Goal: Communication & Community: Answer question/provide support

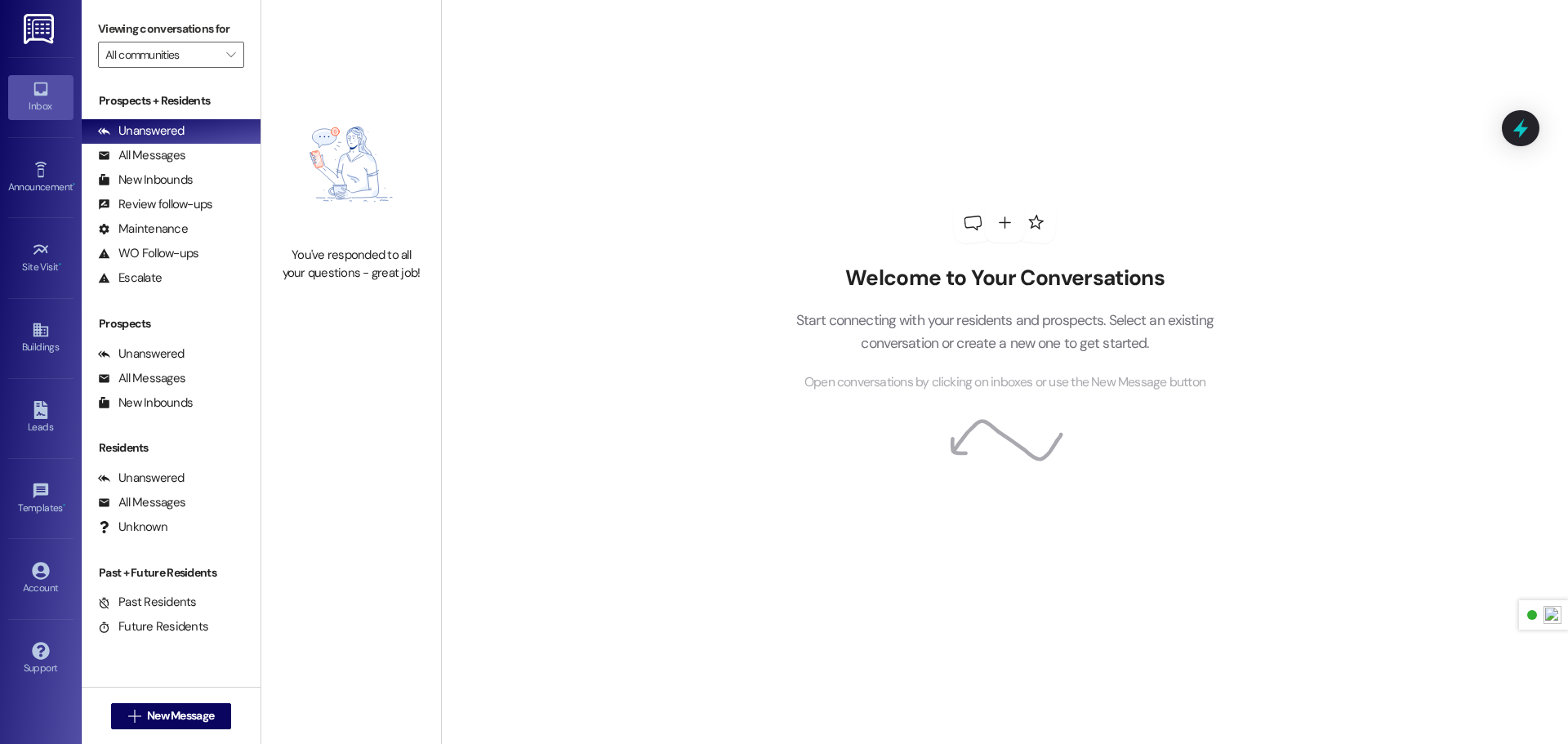
click at [29, 36] on img at bounding box center [40, 29] width 34 height 30
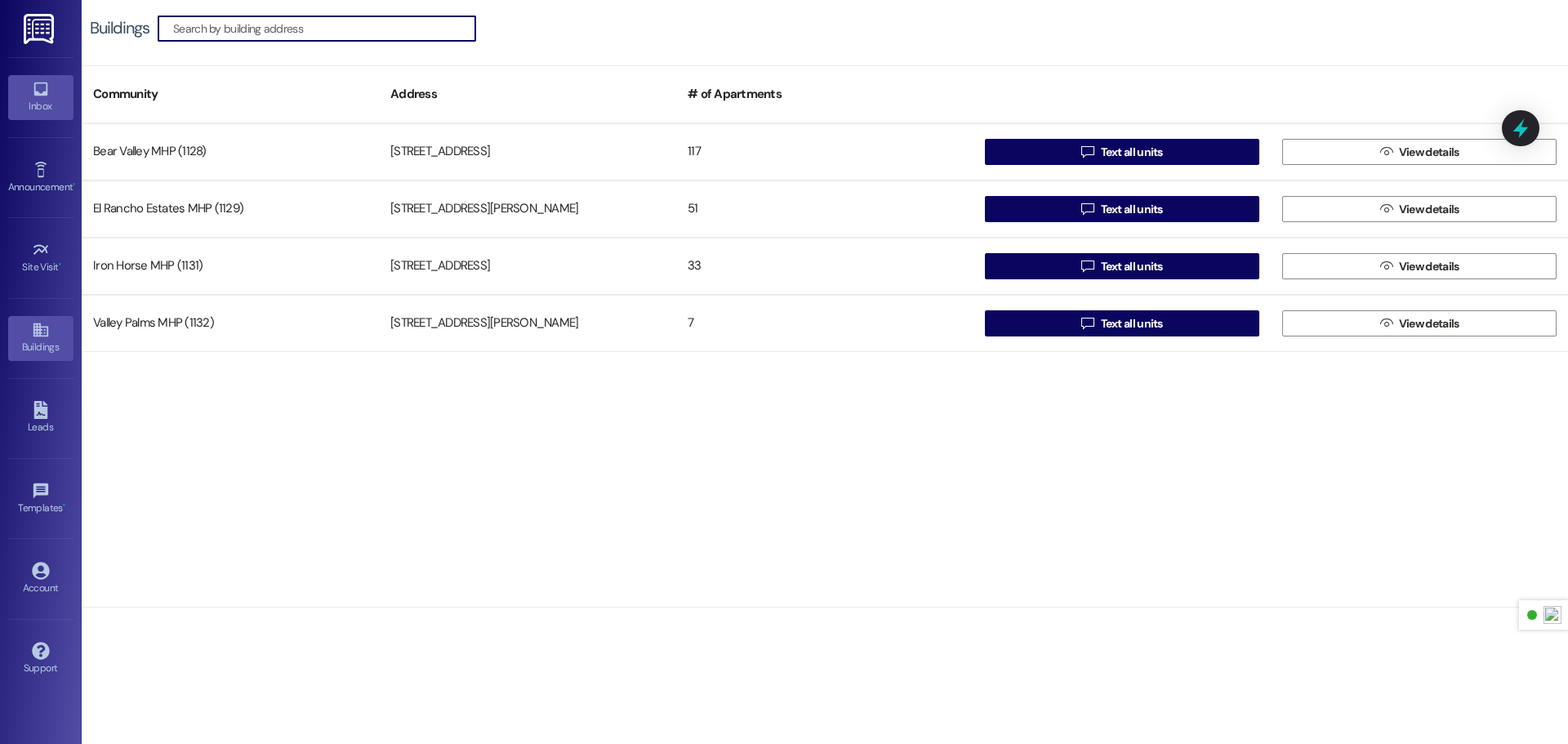
click at [44, 93] on icon at bounding box center [40, 89] width 14 height 14
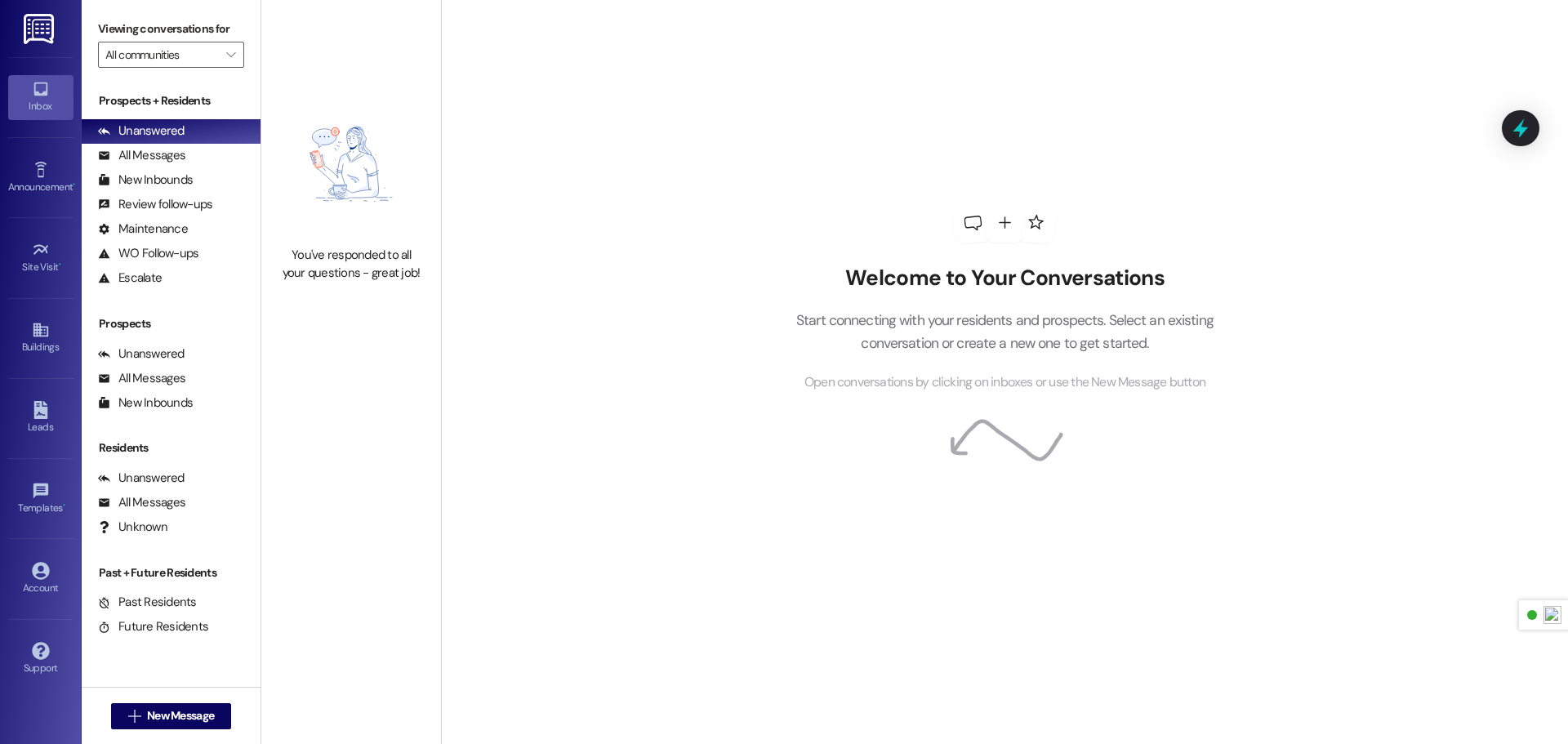
click at [53, 44] on link at bounding box center [40, 29] width 52 height 57
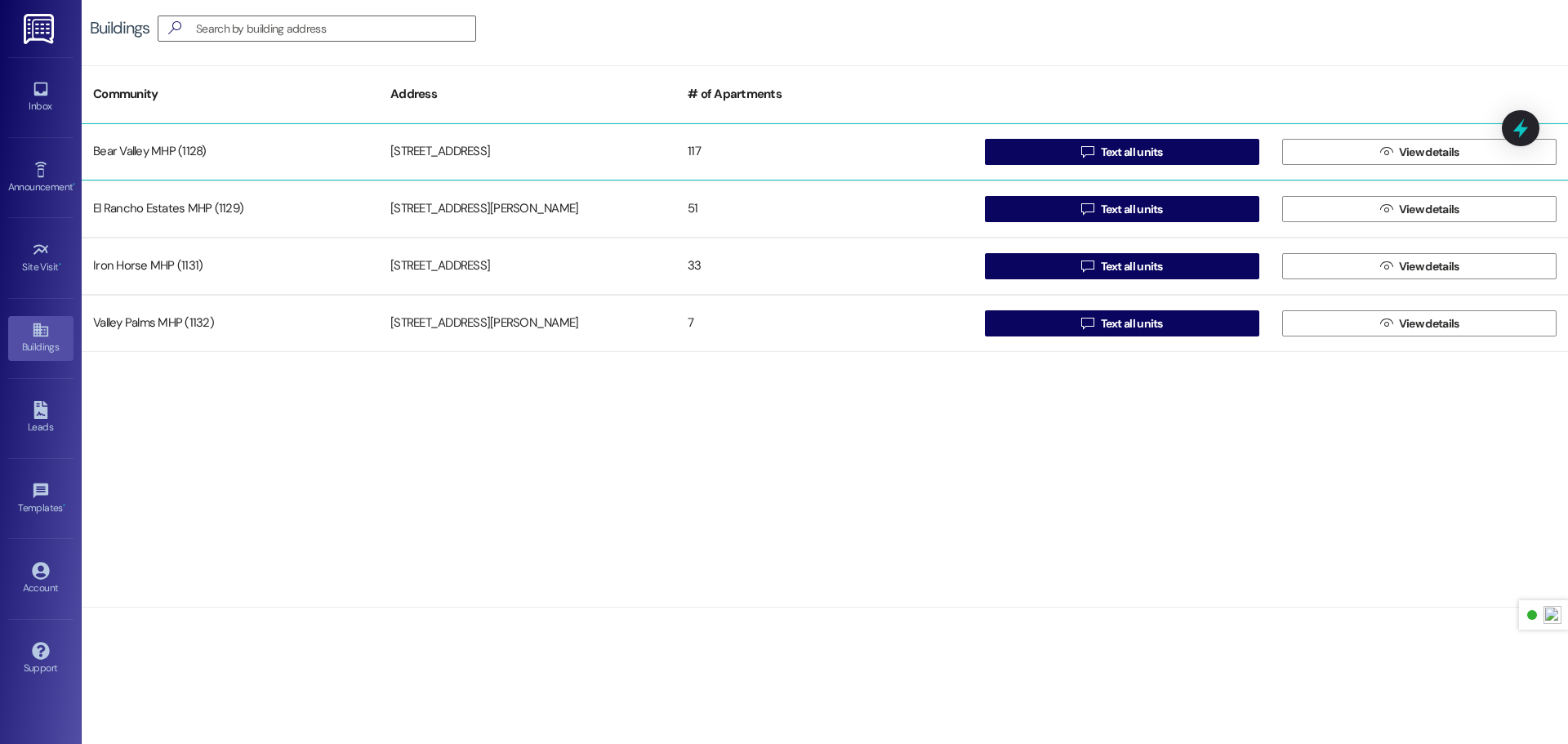
click at [265, 148] on div "Bear Valley MHP (1128)" at bounding box center [230, 152] width 297 height 33
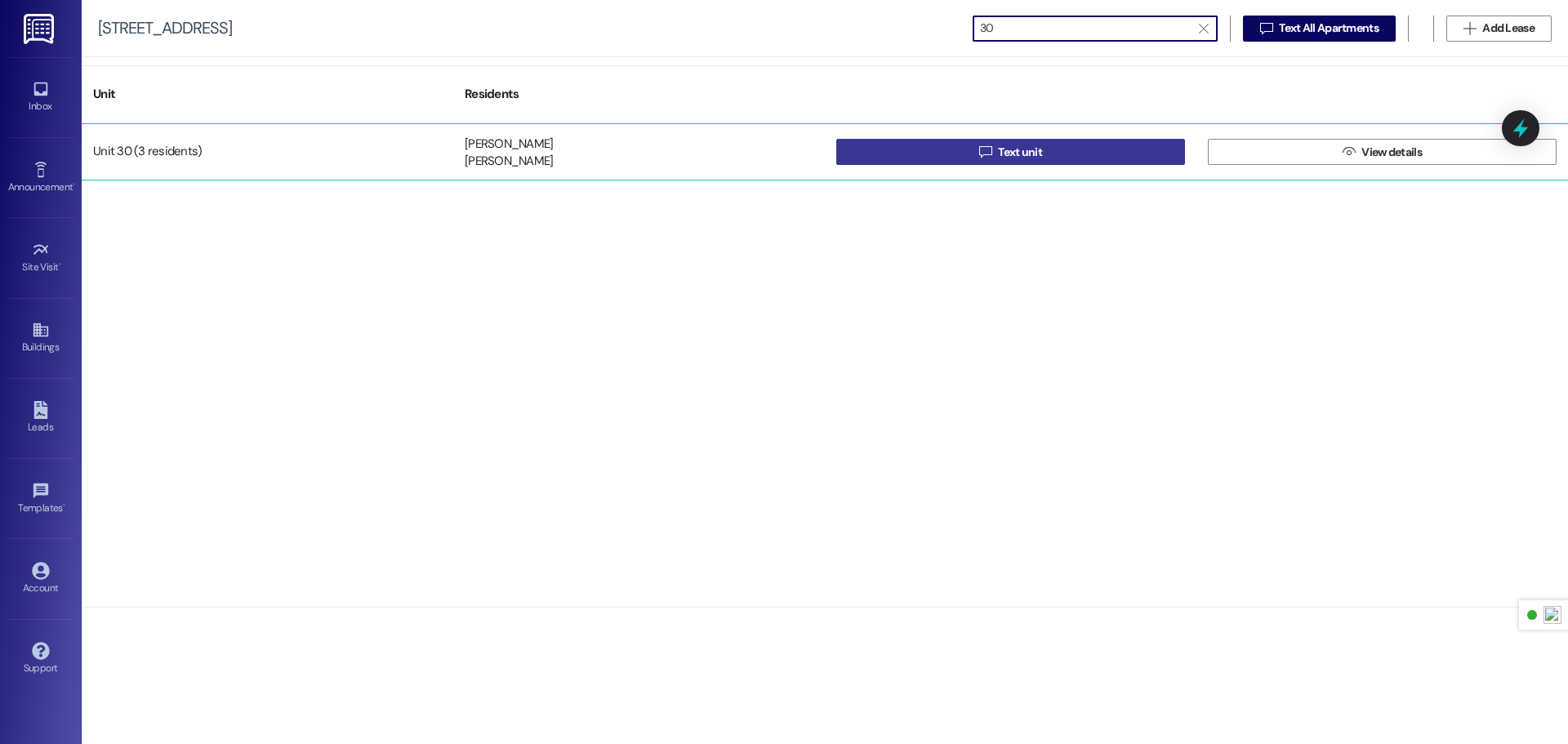
type input "30"
click at [955, 157] on button " Text unit" at bounding box center [1011, 152] width 349 height 26
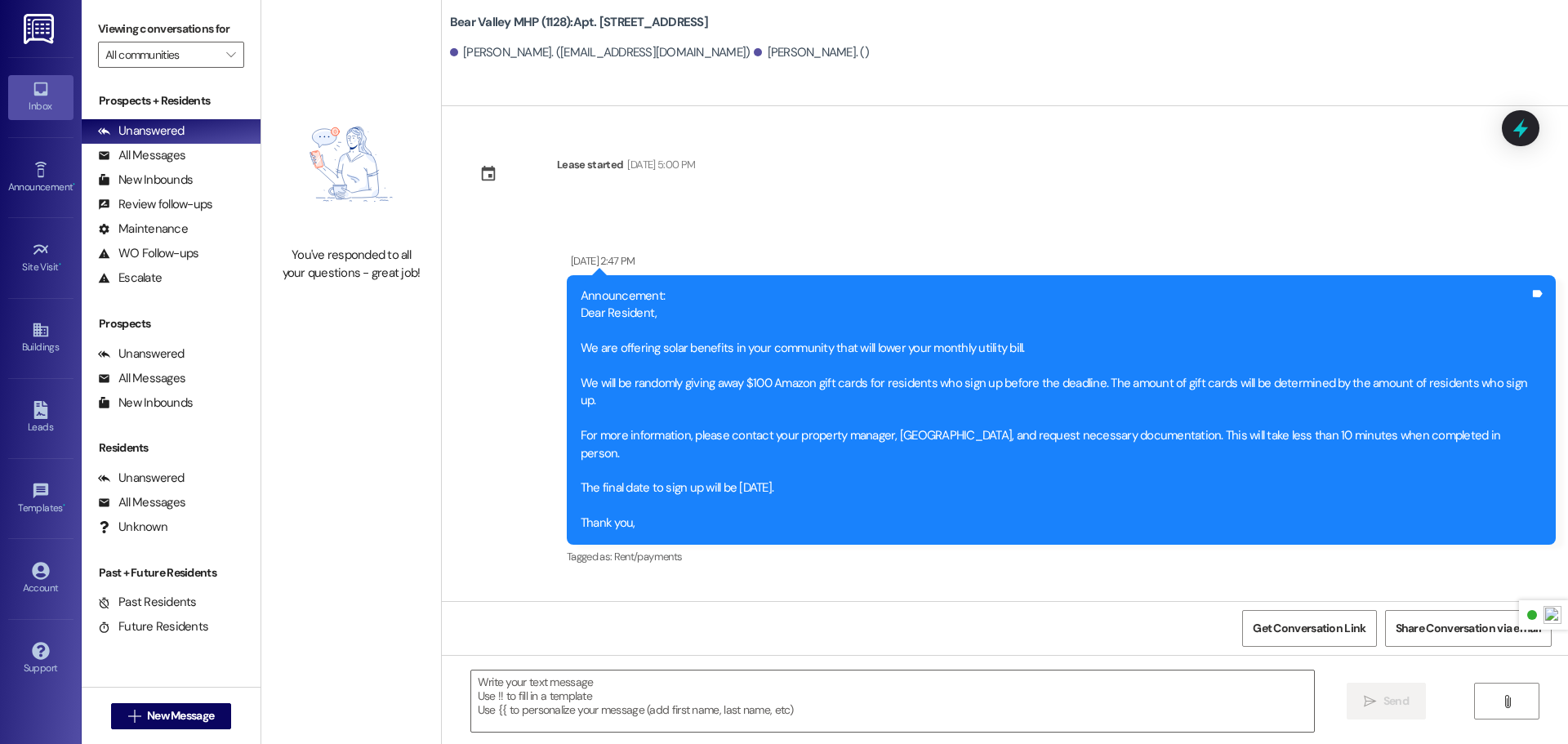
scroll to position [16879, 0]
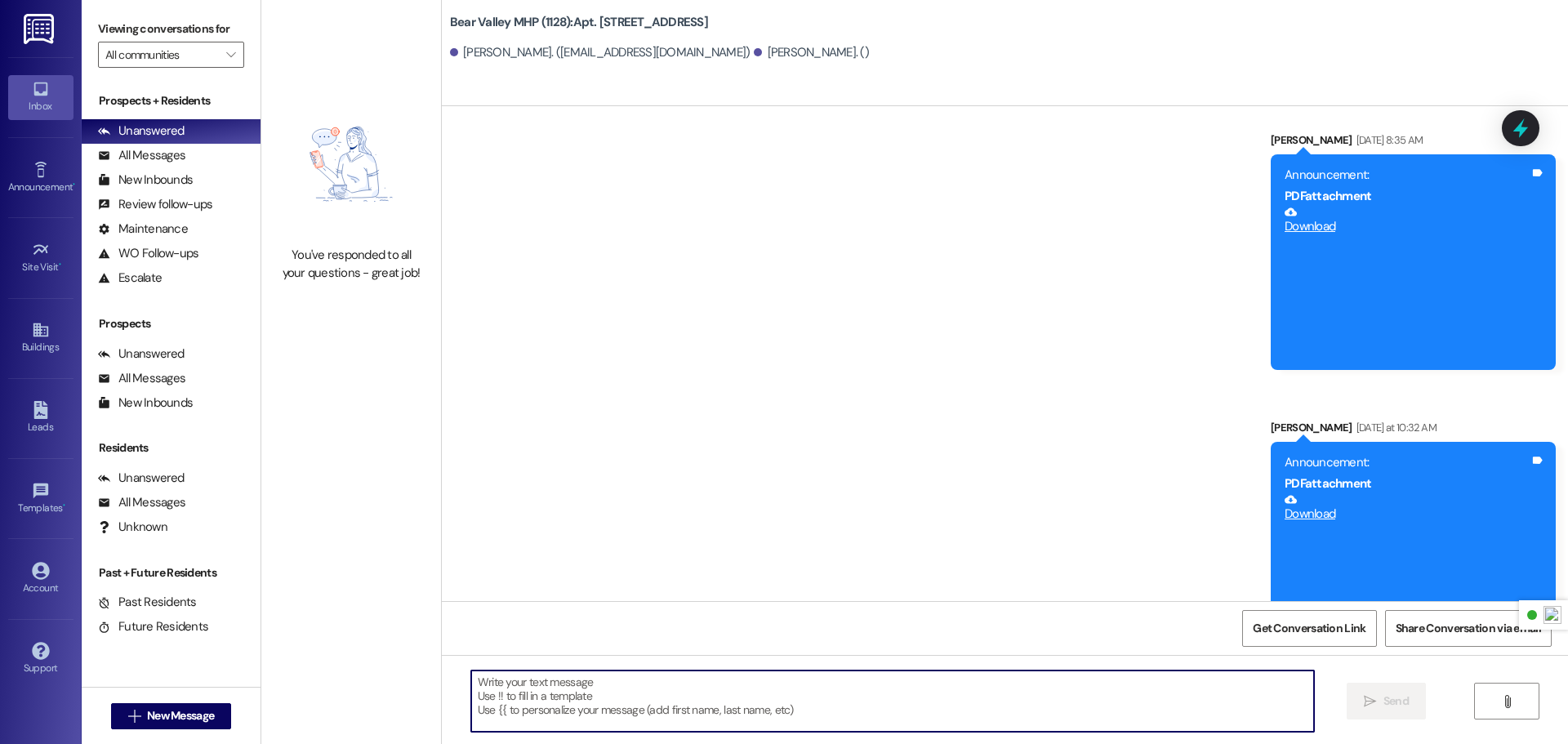
click at [672, 698] on textarea at bounding box center [892, 701] width 843 height 61
type textarea "Goos"
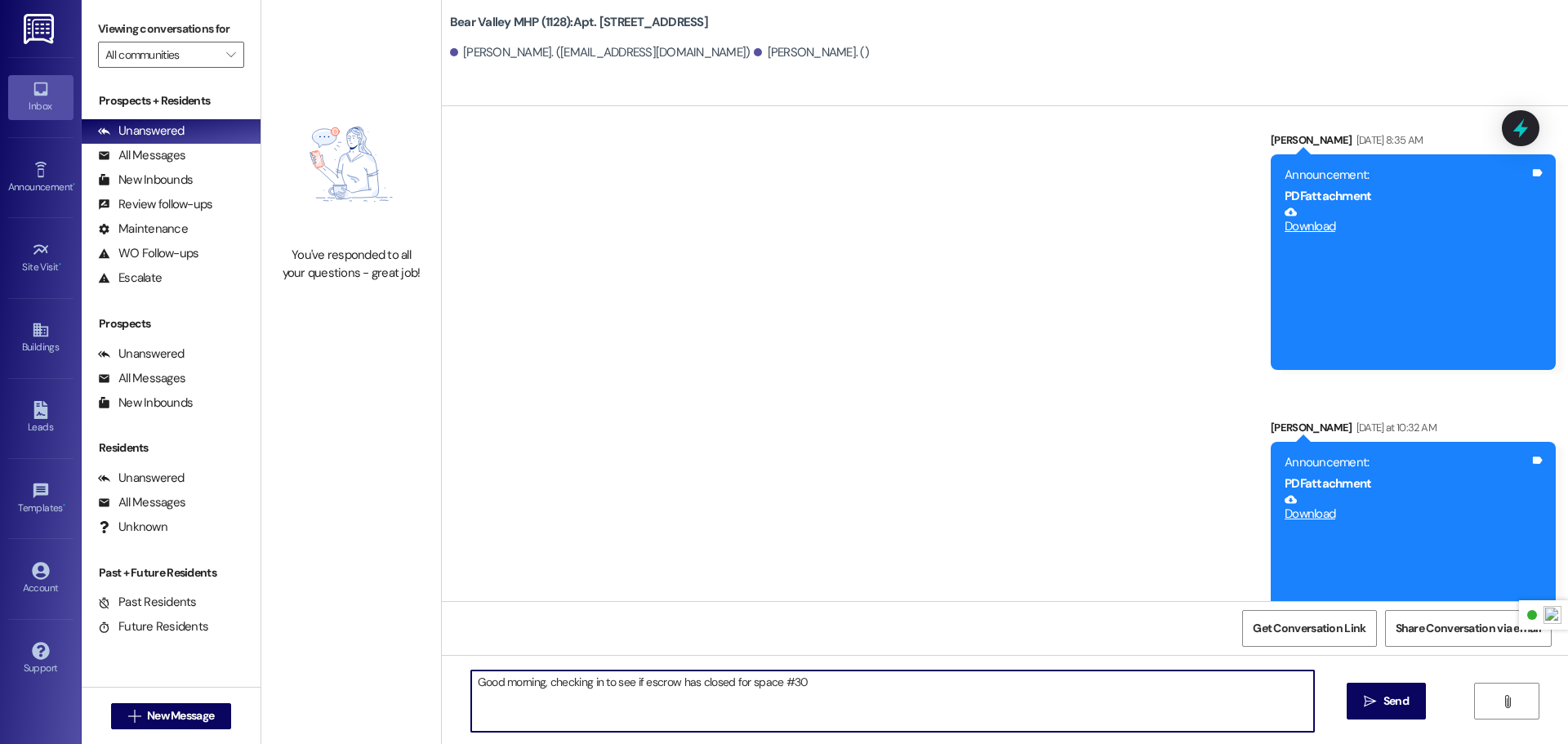
type textarea "Good morning, checking in to see if escrow has closed for space #30."
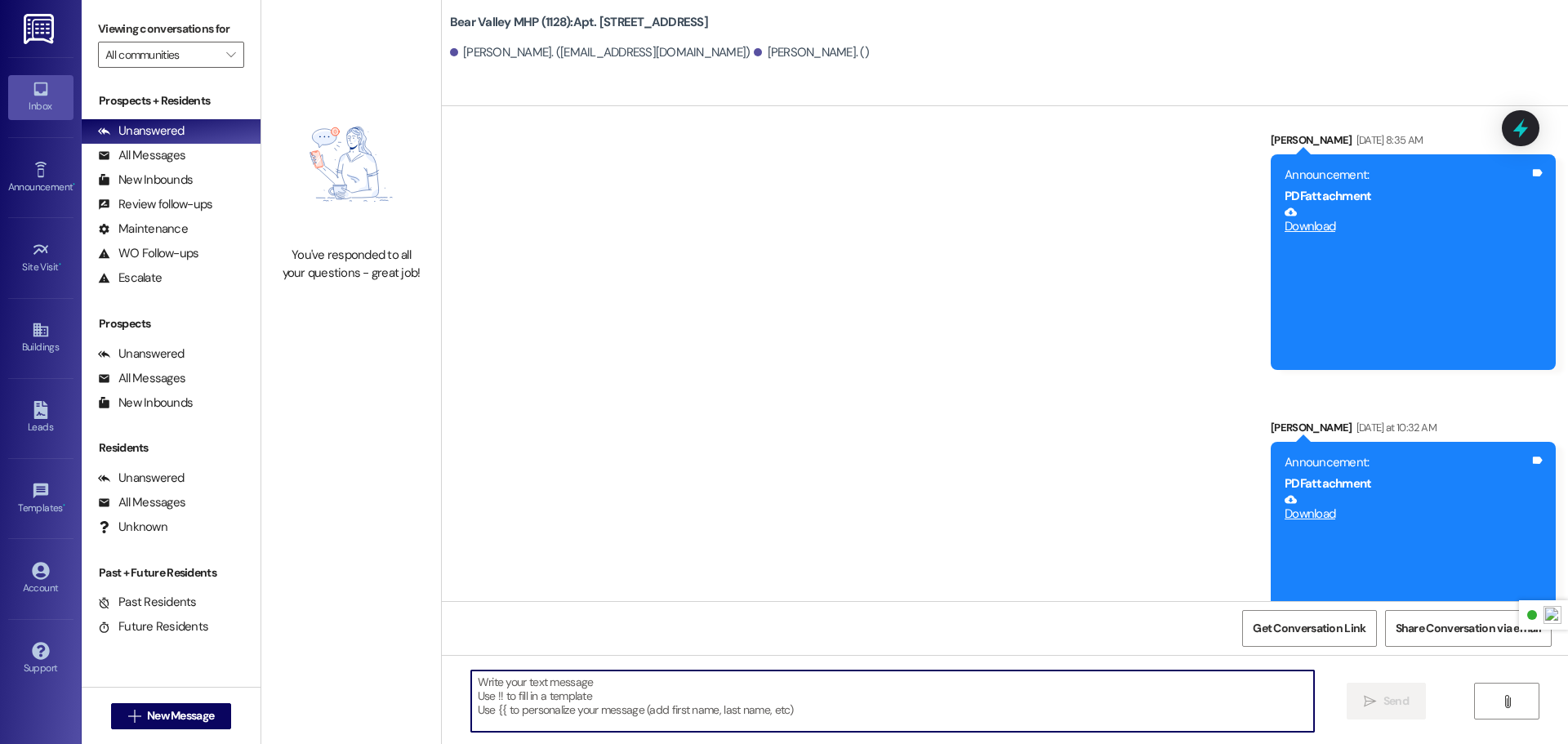
scroll to position [16992, 0]
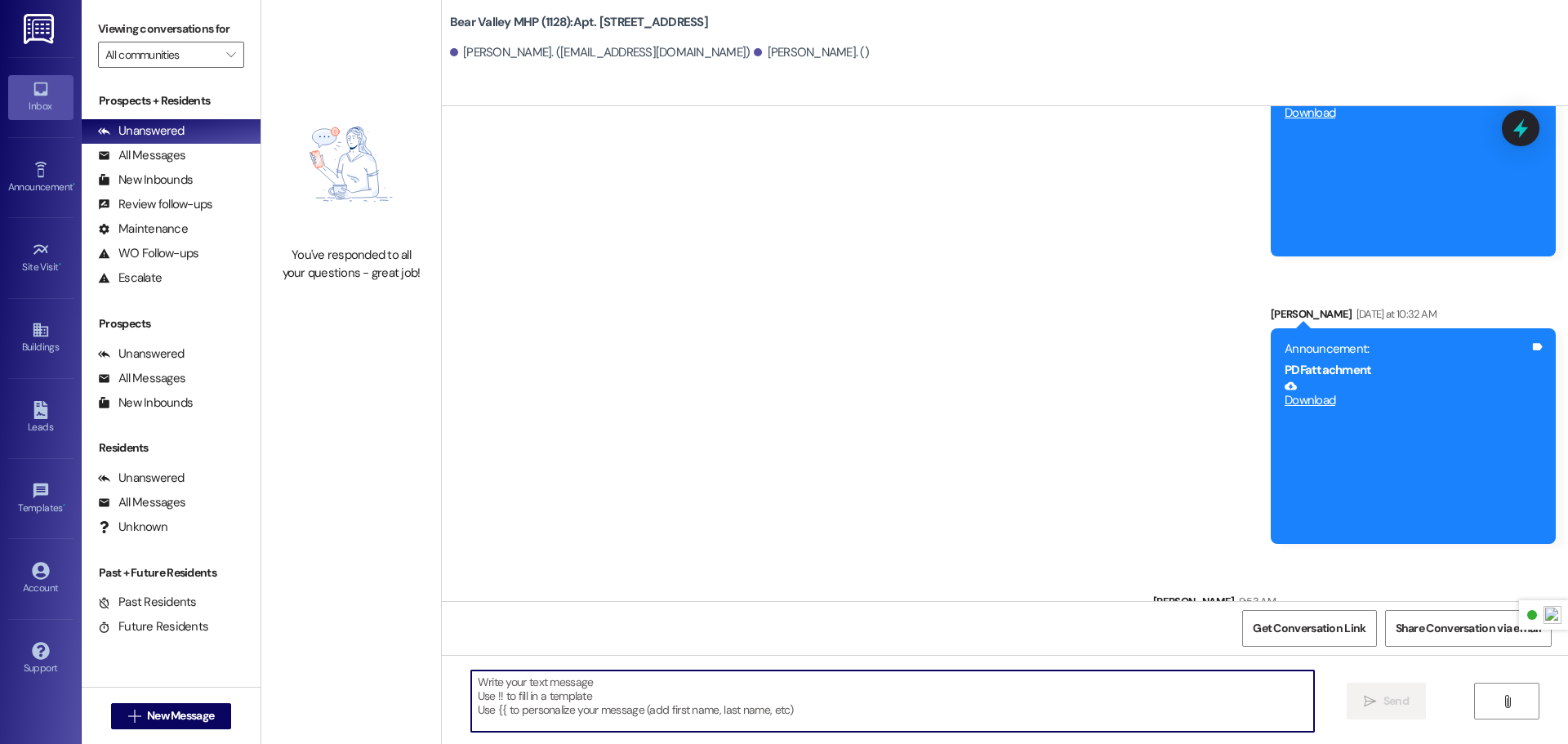
click at [46, 24] on img at bounding box center [40, 29] width 34 height 30
